Goal: Leave review/rating: Share an evaluation or opinion about a product, service, or content

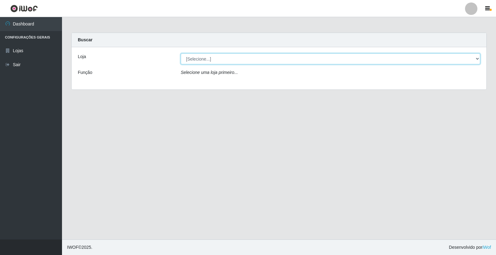
click at [478, 57] on select "[Selecione...] Casatudo BR" at bounding box center [331, 58] width 300 height 11
select select "197"
click at [181, 53] on select "[Selecione...] Casatudo BR" at bounding box center [331, 58] width 300 height 11
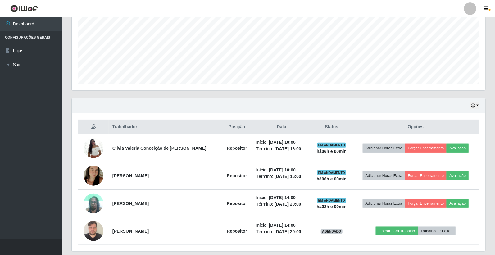
scroll to position [157, 0]
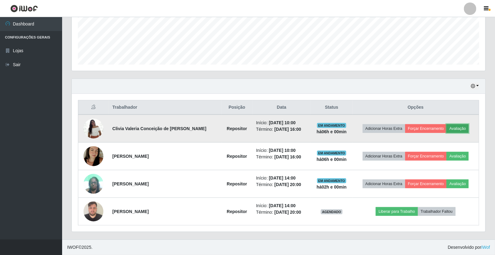
click at [453, 127] on button "Avaliação" at bounding box center [457, 128] width 22 height 9
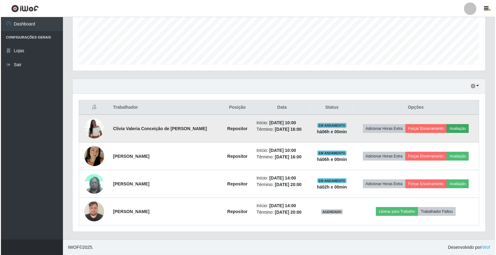
scroll to position [128, 410]
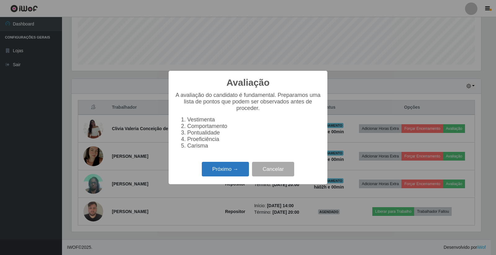
click at [236, 170] on button "Próximo →" at bounding box center [225, 169] width 47 height 15
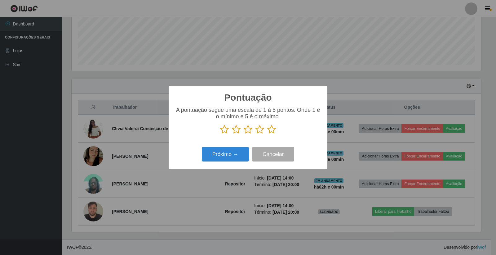
click at [272, 132] on icon at bounding box center [271, 129] width 9 height 9
click at [267, 134] on input "radio" at bounding box center [267, 134] width 0 height 0
click at [224, 157] on button "Próximo →" at bounding box center [225, 154] width 47 height 15
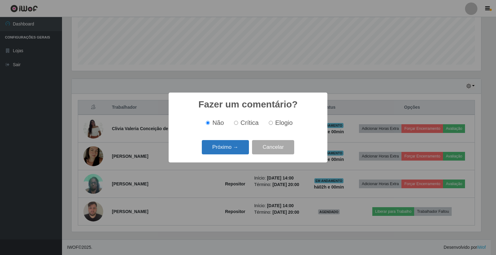
click at [236, 147] on button "Próximo →" at bounding box center [225, 147] width 47 height 15
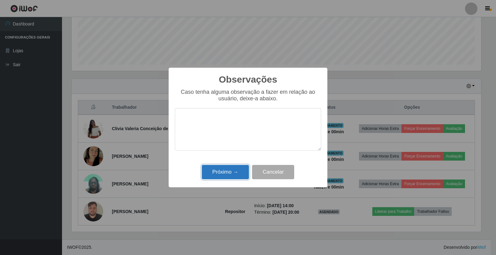
click at [225, 170] on button "Próximo →" at bounding box center [225, 172] width 47 height 15
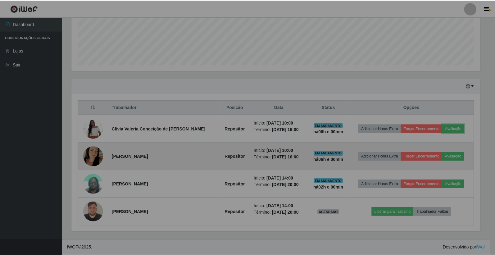
scroll to position [128, 413]
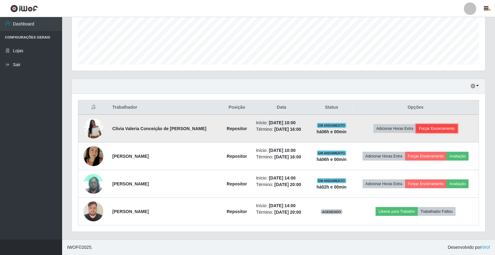
click at [446, 128] on button "Forçar Encerramento" at bounding box center [437, 128] width 42 height 9
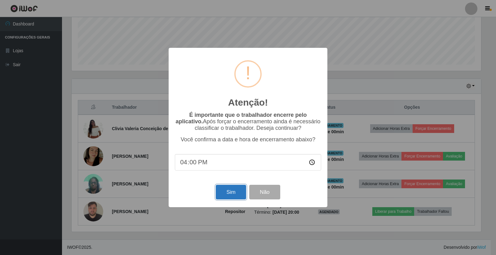
click at [219, 193] on button "Sim" at bounding box center [231, 192] width 30 height 15
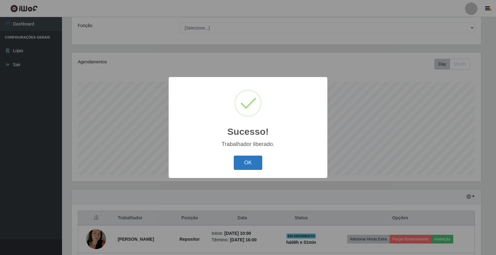
click at [242, 165] on button "OK" at bounding box center [248, 162] width 29 height 15
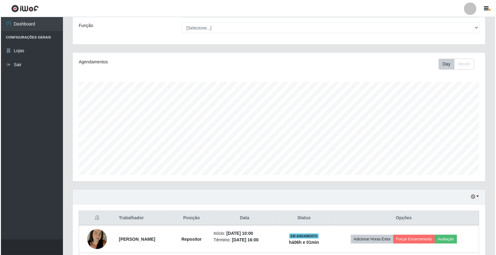
scroll to position [116, 0]
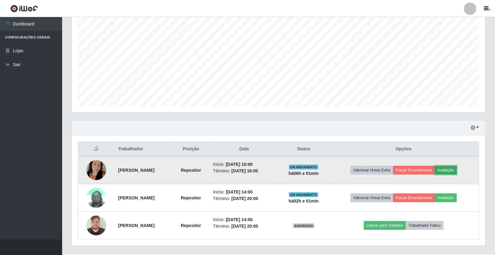
click at [453, 167] on button "Avaliação" at bounding box center [445, 170] width 22 height 9
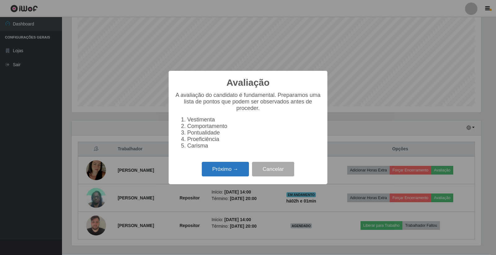
click at [223, 174] on button "Próximo →" at bounding box center [225, 169] width 47 height 15
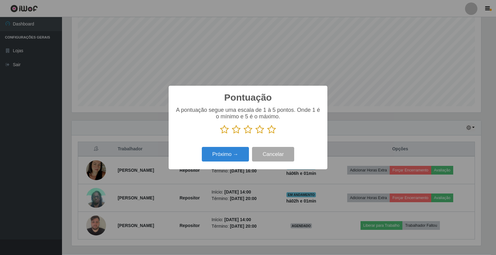
scroll to position [310117, 309836]
click at [273, 131] on icon at bounding box center [271, 129] width 9 height 9
click at [267, 134] on input "radio" at bounding box center [267, 134] width 0 height 0
click at [233, 156] on button "Próximo →" at bounding box center [225, 154] width 47 height 15
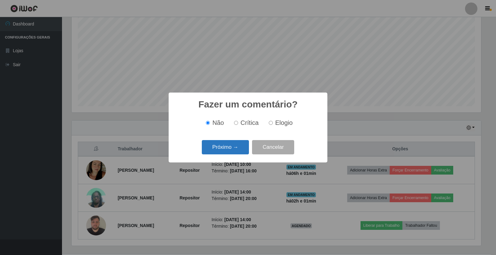
click at [236, 148] on button "Próximo →" at bounding box center [225, 147] width 47 height 15
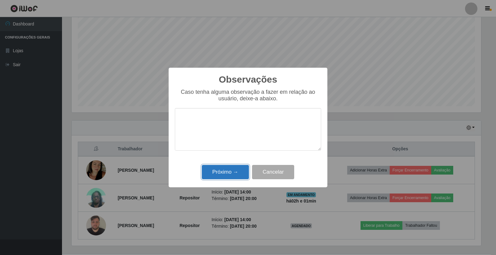
click at [234, 173] on button "Próximo →" at bounding box center [225, 172] width 47 height 15
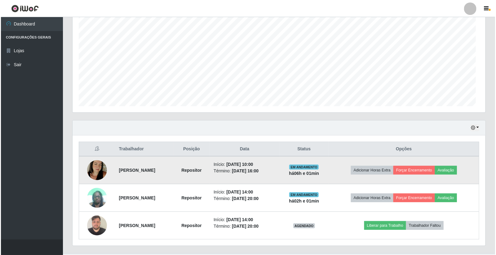
scroll to position [128, 413]
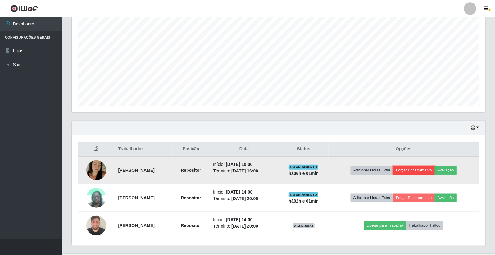
click at [433, 167] on button "Forçar Encerramento" at bounding box center [414, 170] width 42 height 9
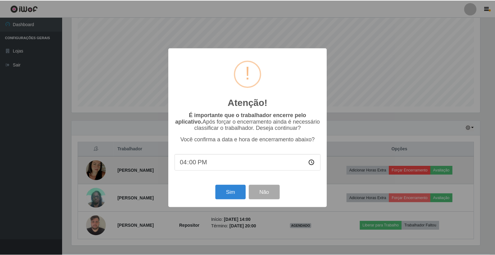
scroll to position [0, 0]
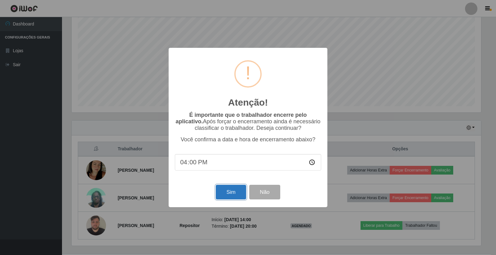
click at [232, 193] on button "Sim" at bounding box center [231, 192] width 30 height 15
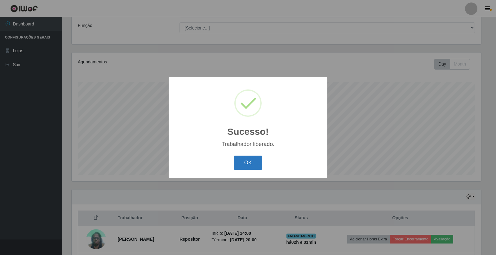
click at [243, 162] on button "OK" at bounding box center [248, 162] width 29 height 15
